Goal: Register for event/course

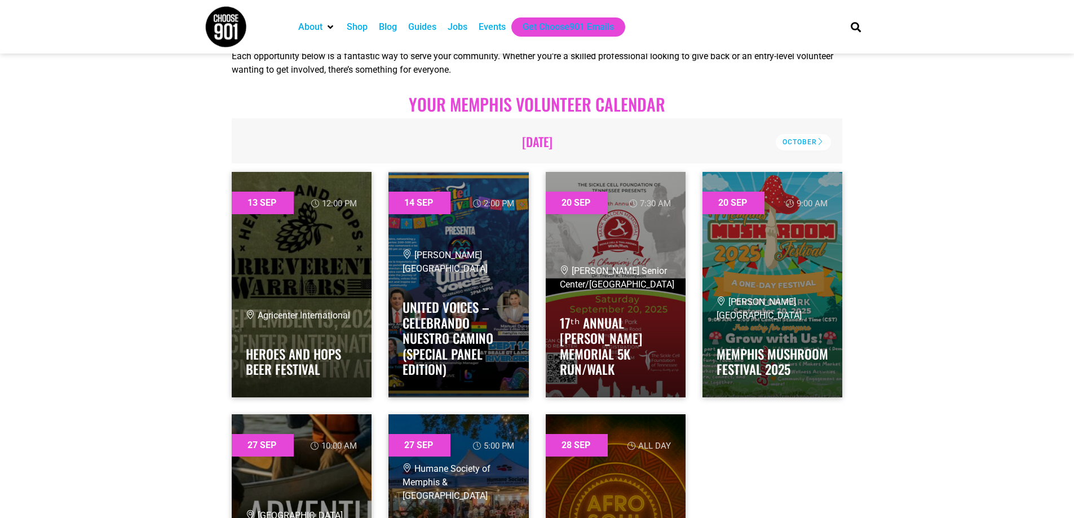
scroll to position [845, 0]
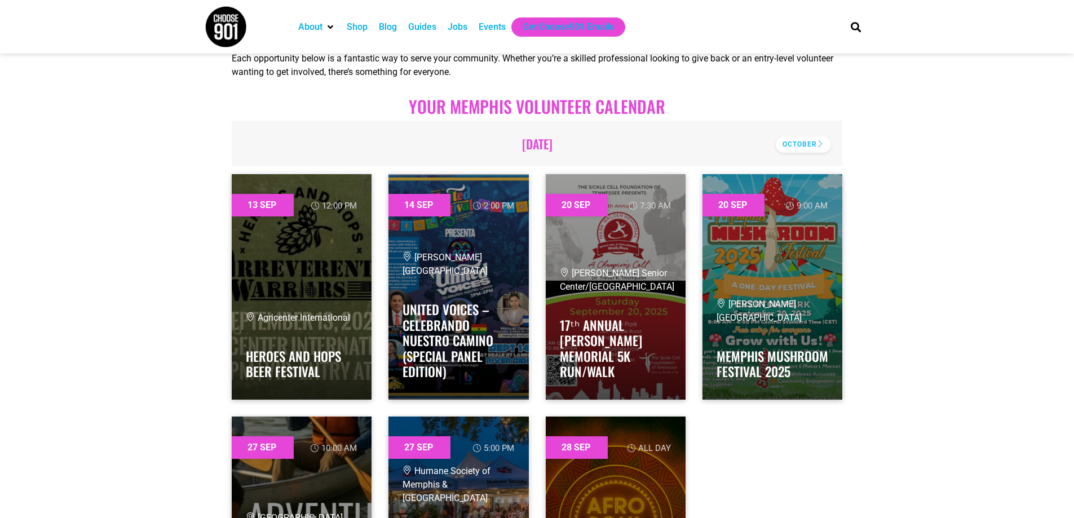
click at [812, 138] on div "October" at bounding box center [803, 144] width 55 height 16
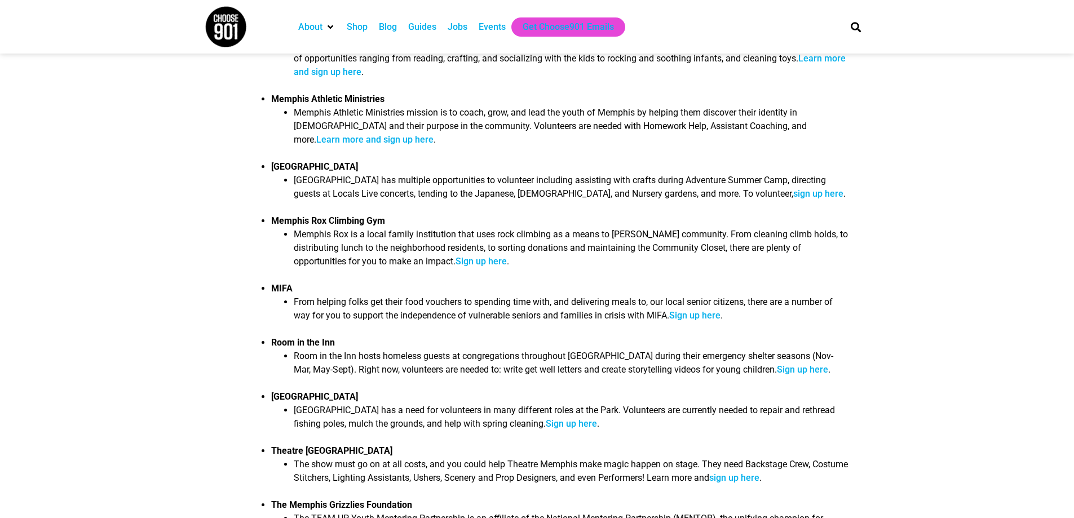
scroll to position [1522, 0]
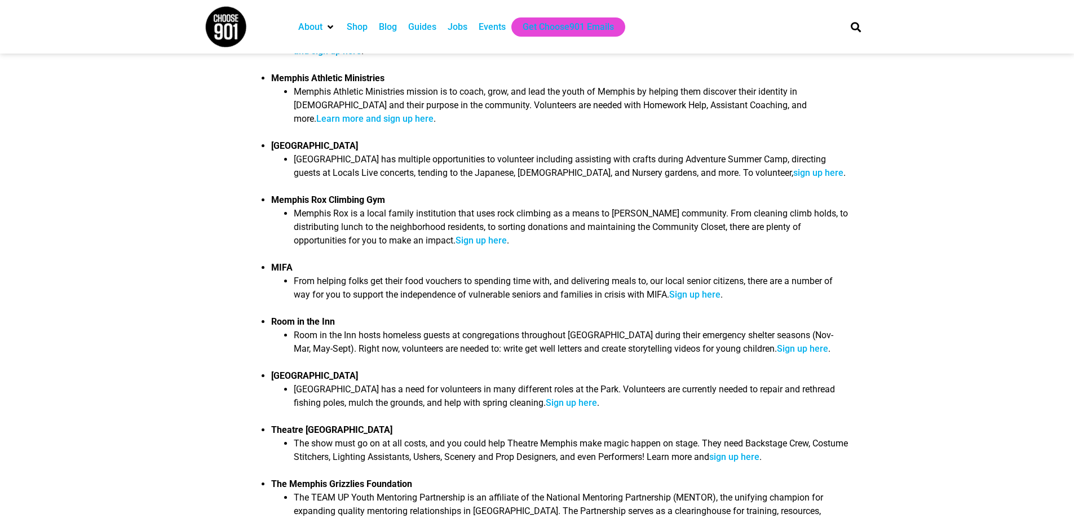
click at [793, 167] on link "sign up here" at bounding box center [818, 172] width 50 height 11
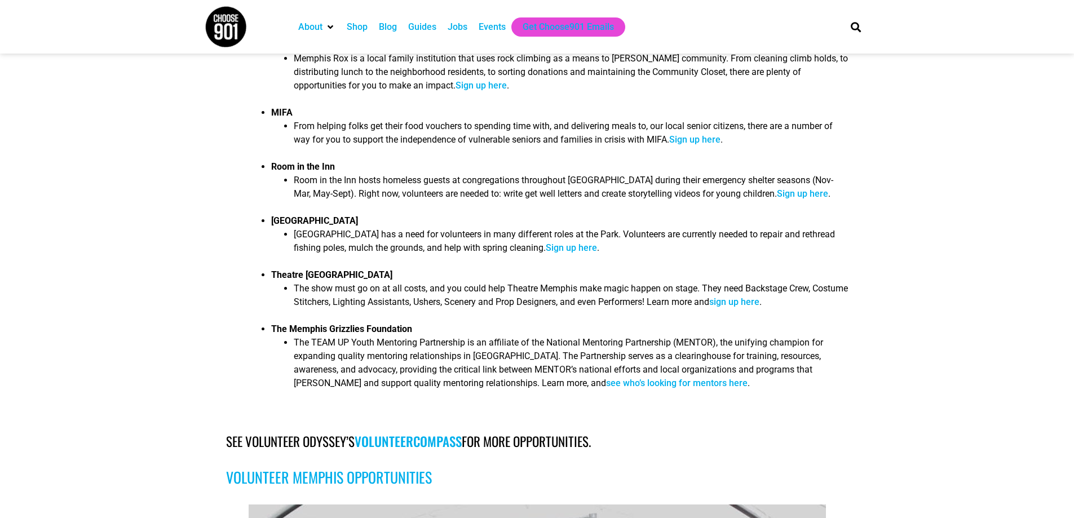
scroll to position [1691, 0]
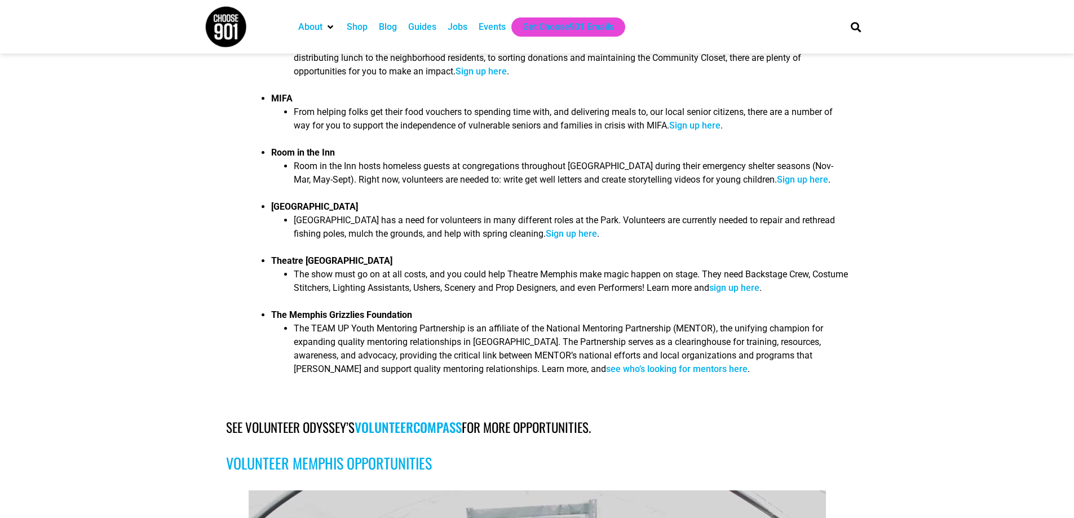
click at [777, 174] on link "Sign up here" at bounding box center [802, 179] width 51 height 11
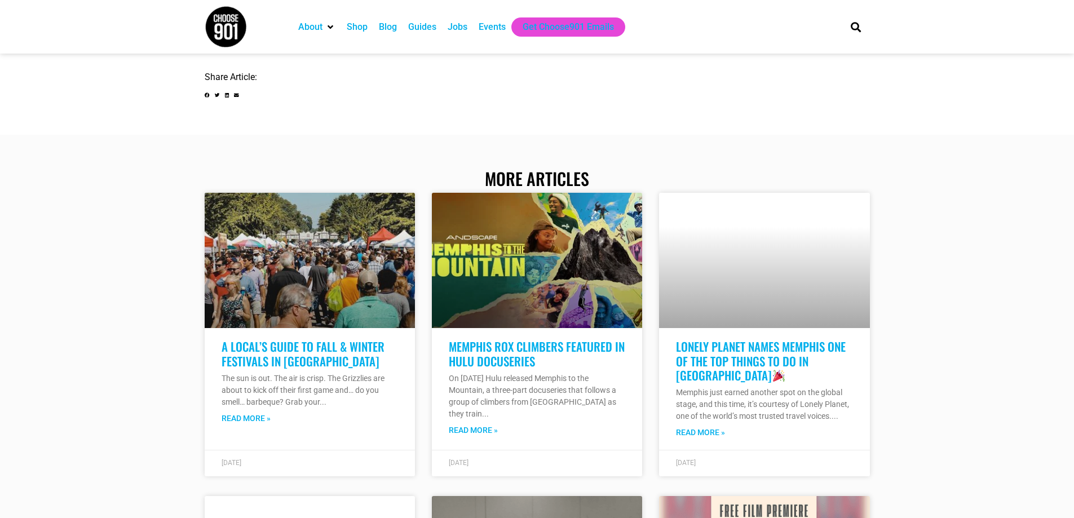
scroll to position [4002, 0]
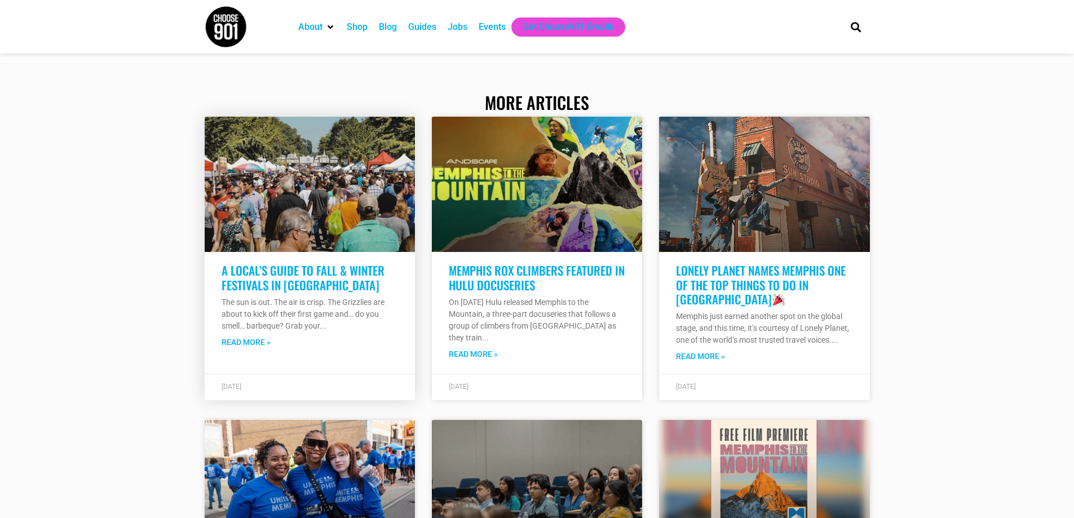
click at [251, 236] on link at bounding box center [310, 184] width 210 height 135
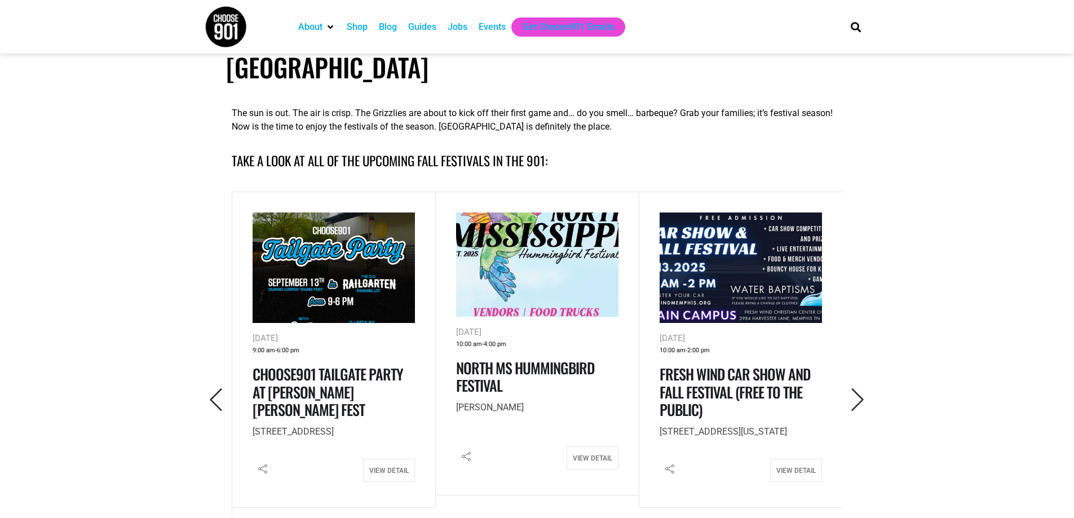
scroll to position [451, 0]
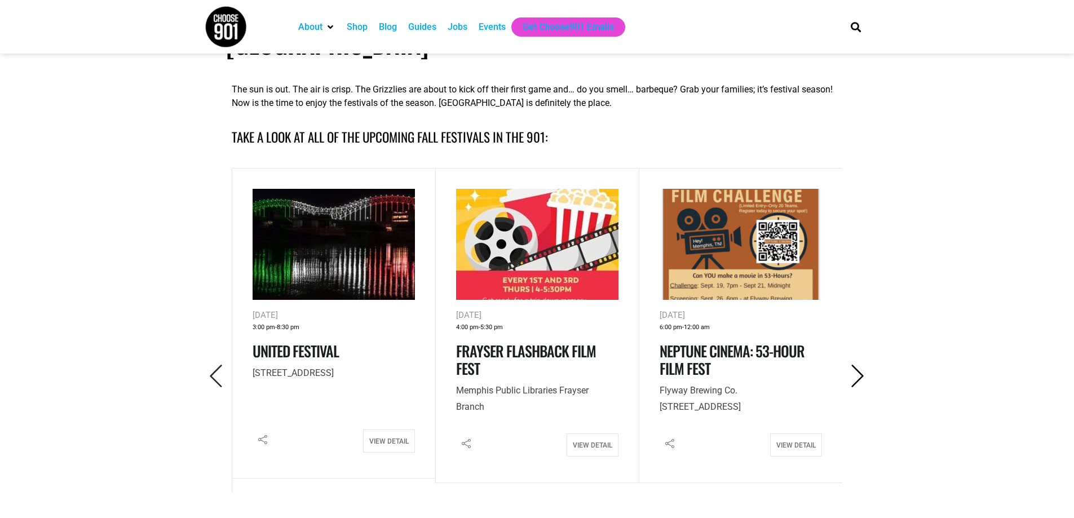
click at [861, 365] on icon "Next" at bounding box center [857, 376] width 23 height 23
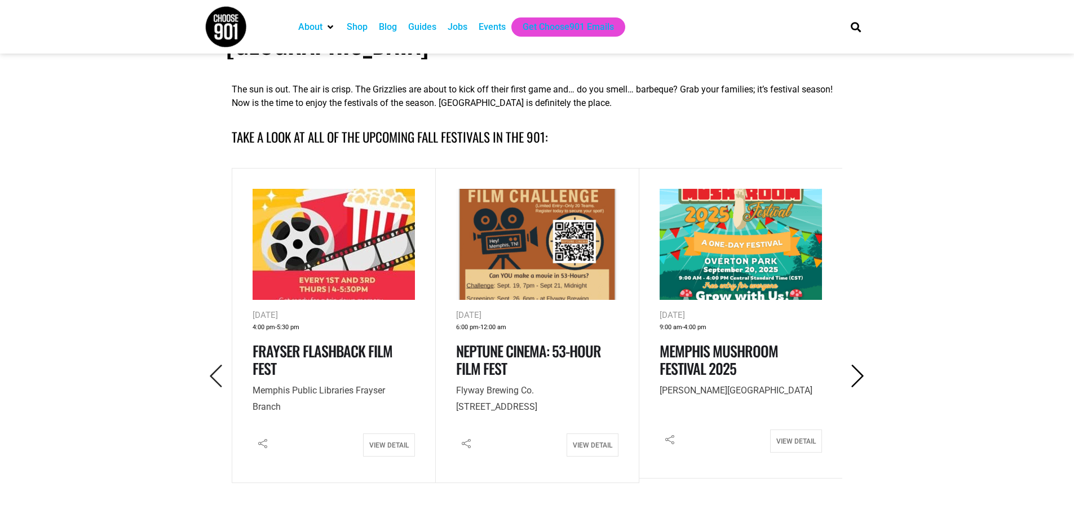
click at [861, 365] on icon "Next" at bounding box center [857, 376] width 23 height 23
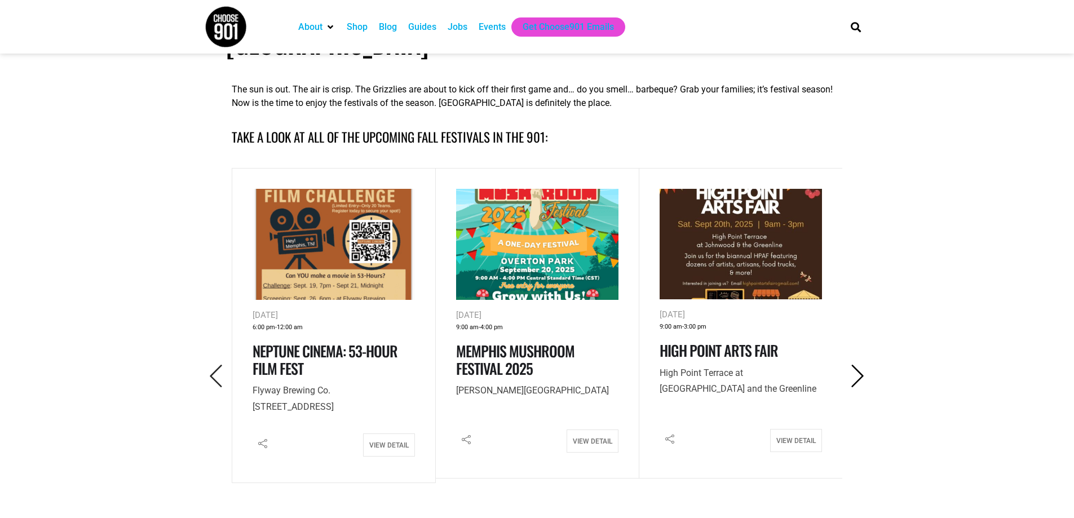
click at [861, 365] on icon "Next" at bounding box center [857, 376] width 23 height 23
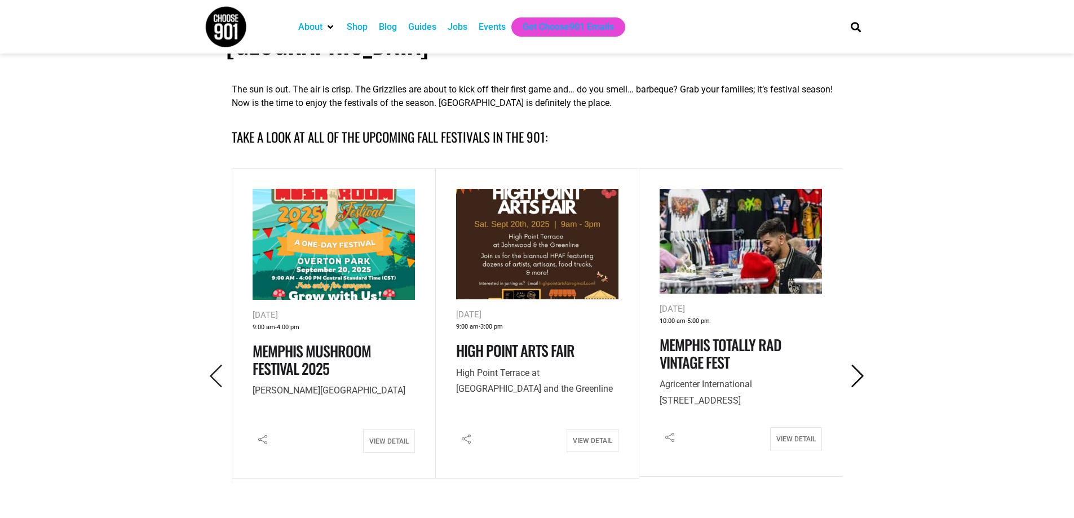
click at [861, 365] on icon "Next" at bounding box center [857, 376] width 23 height 23
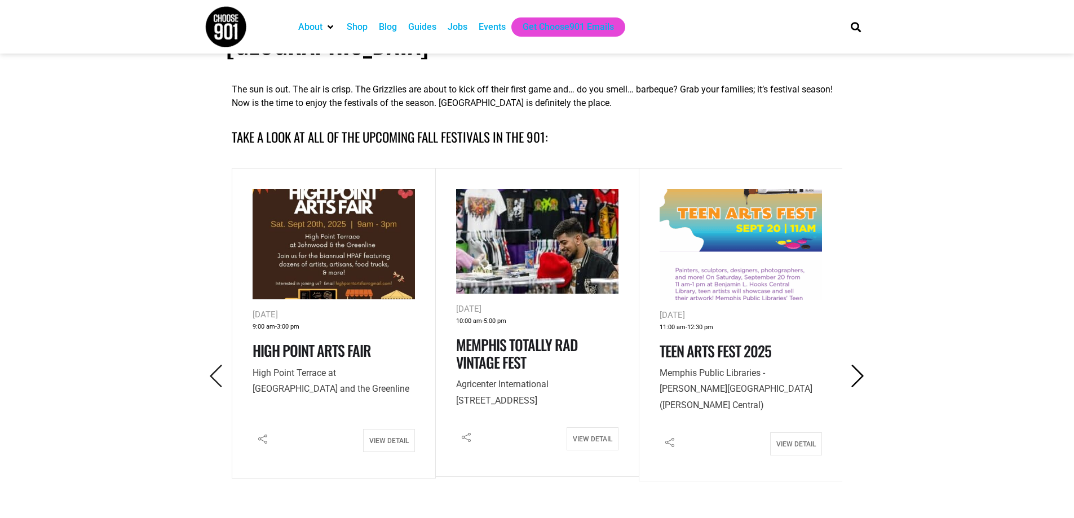
click at [861, 365] on icon "Next" at bounding box center [857, 376] width 23 height 23
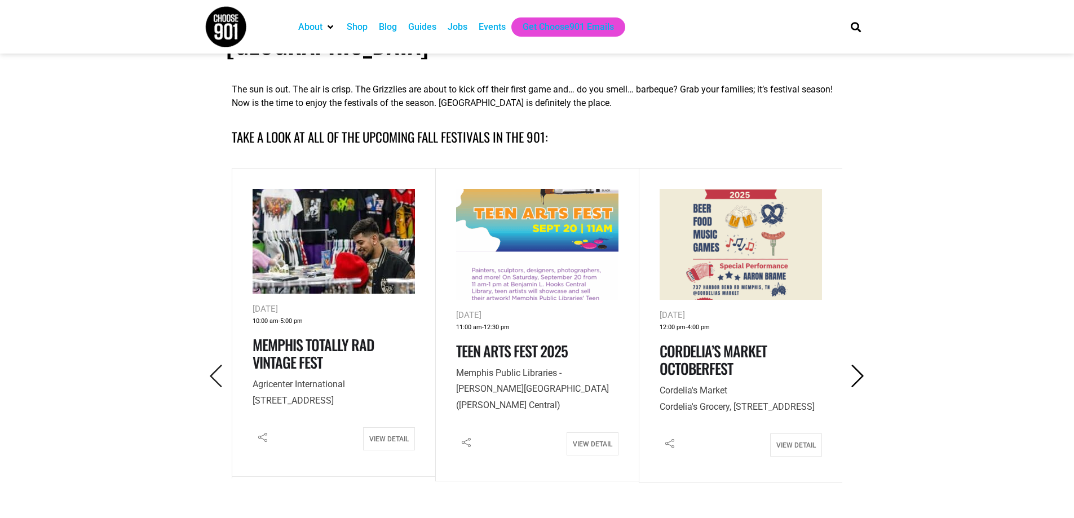
click at [861, 365] on icon "Next" at bounding box center [857, 376] width 23 height 23
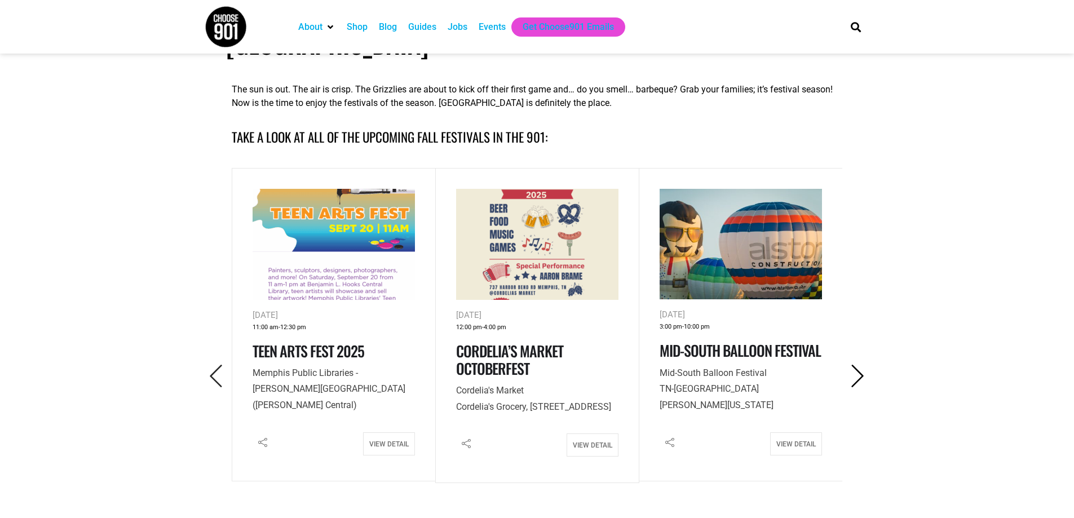
click at [858, 365] on icon "Next" at bounding box center [857, 376] width 23 height 23
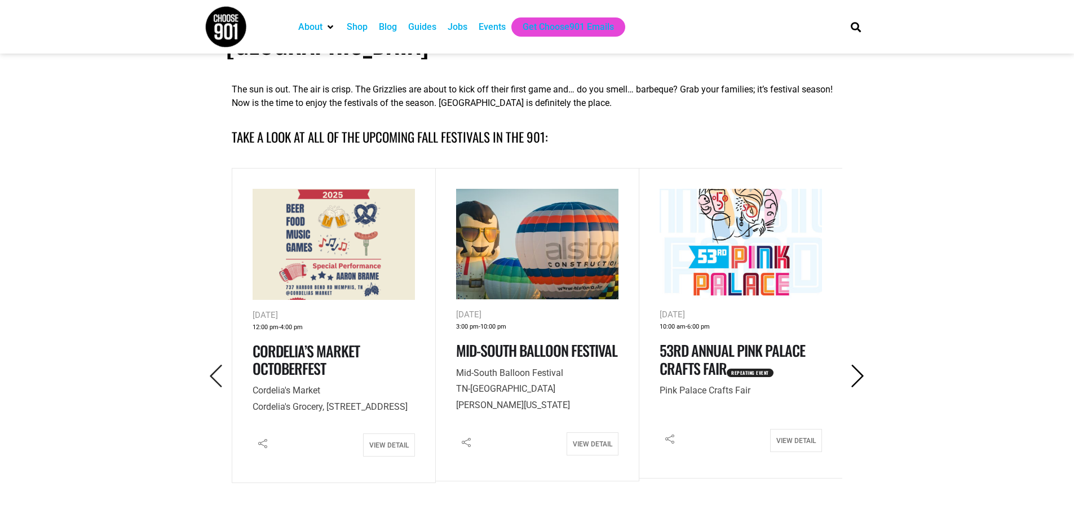
click at [858, 365] on icon "Next" at bounding box center [857, 376] width 23 height 23
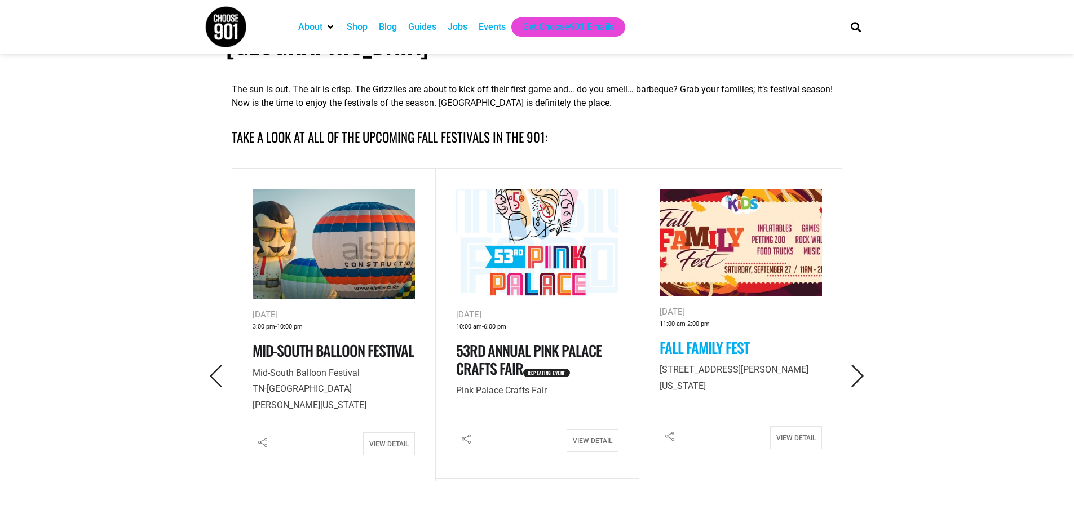
click at [716, 337] on link "Fall Family Fest" at bounding box center [704, 348] width 90 height 22
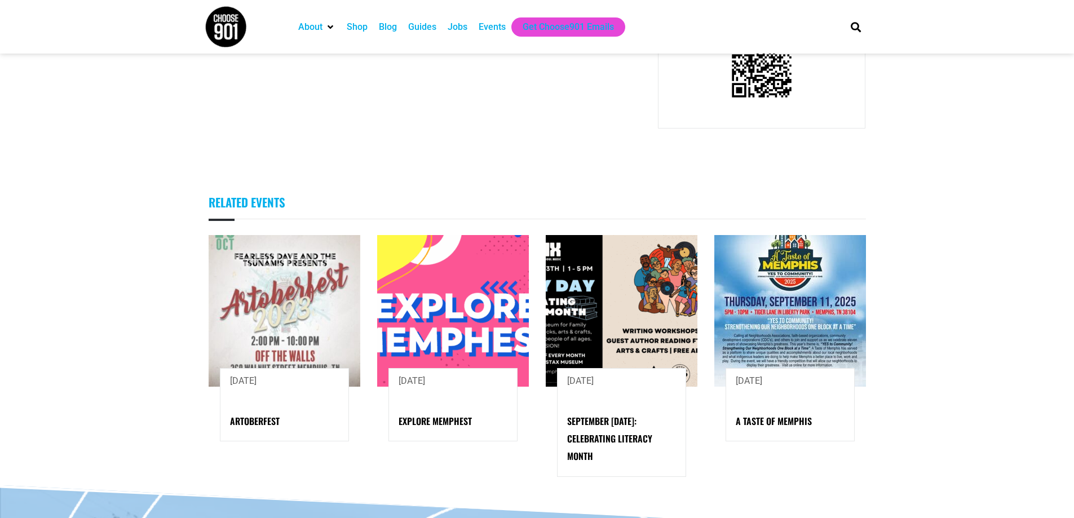
scroll to position [733, 0]
